Goal: Information Seeking & Learning: Check status

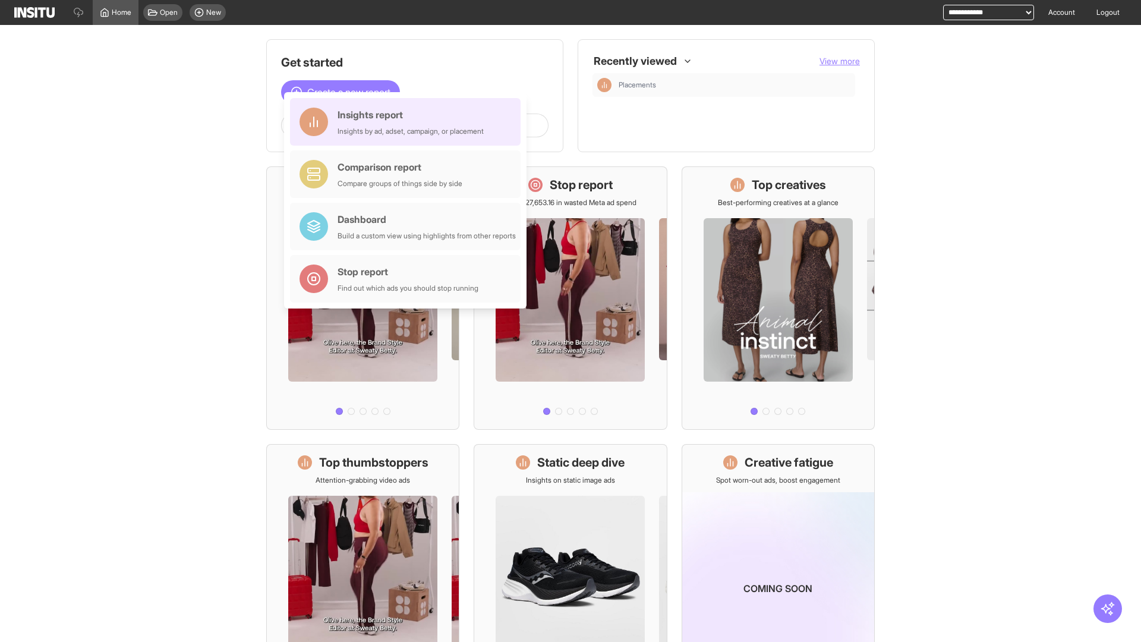
click at [408, 122] on div "Insights report Insights by ad, adset, campaign, or placement" at bounding box center [410, 122] width 146 height 29
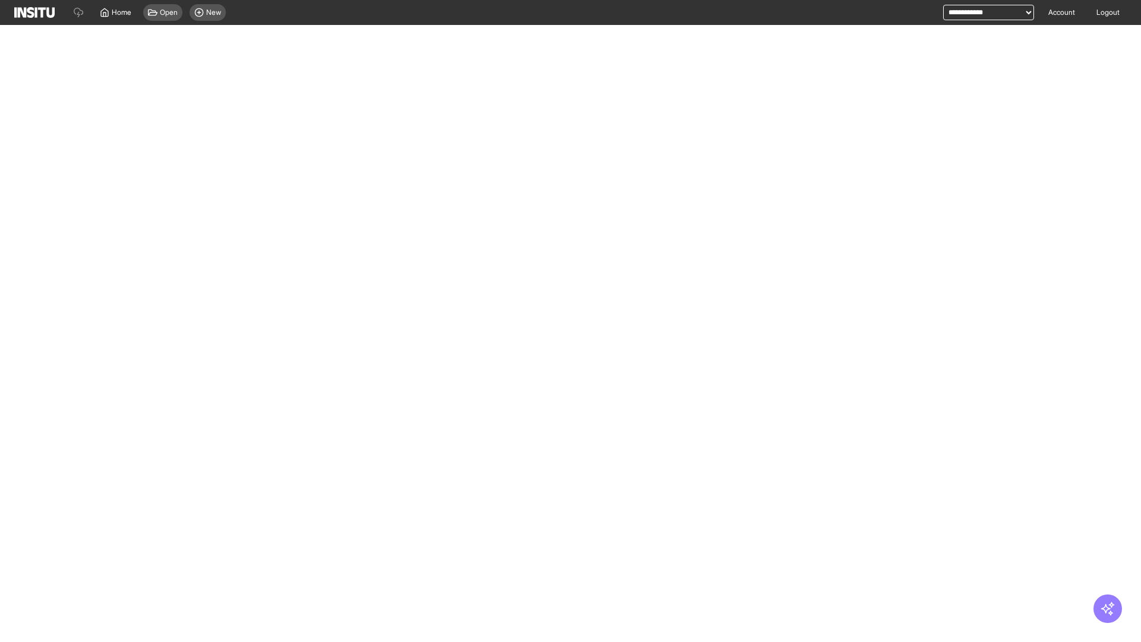
select select "**"
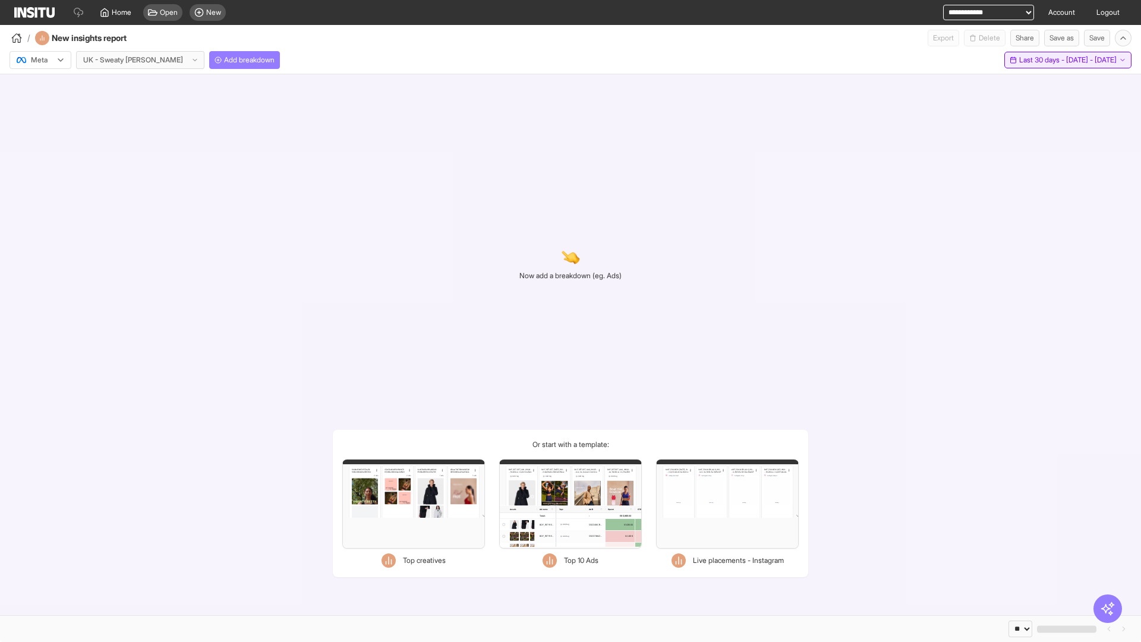
click at [1043, 60] on span "Last 30 days - [DATE] - [DATE]" at bounding box center [1067, 60] width 97 height 10
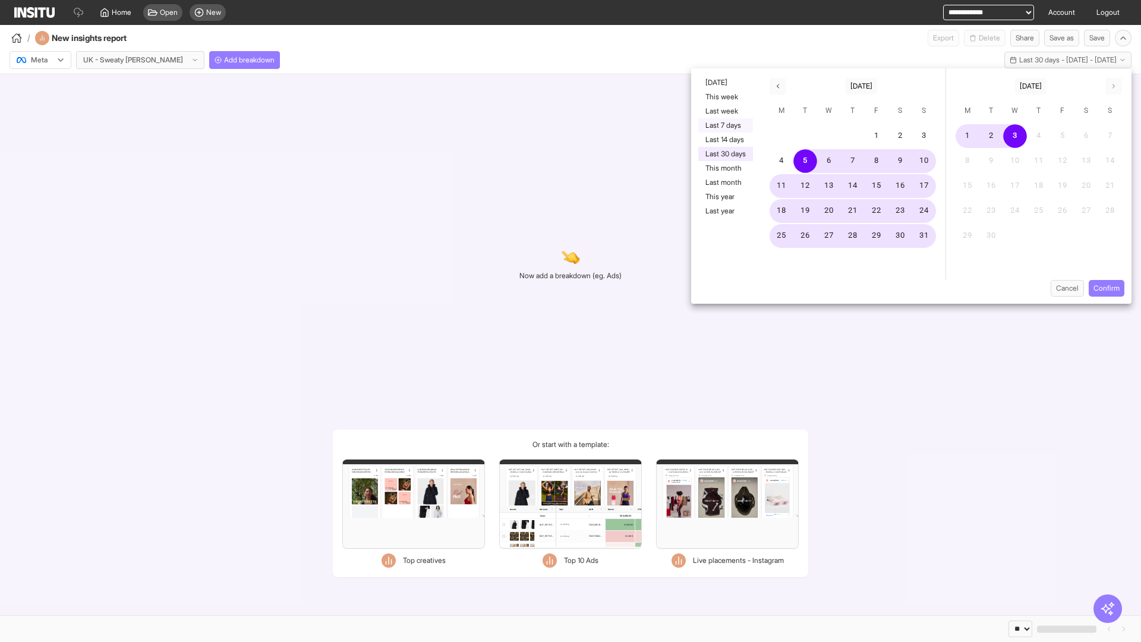
click at [724, 125] on button "Last 7 days" at bounding box center [725, 125] width 55 height 14
